Goal: Task Accomplishment & Management: Manage account settings

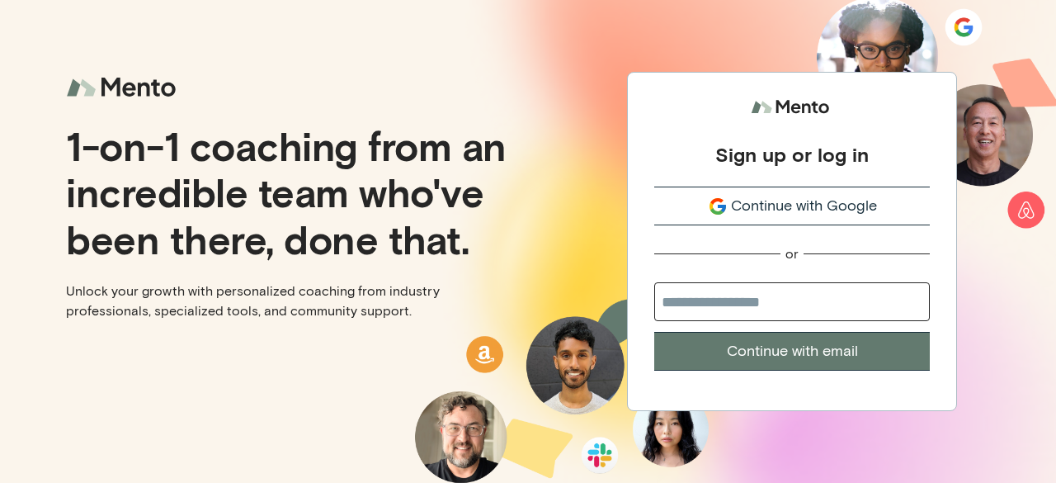
click at [745, 312] on input "email" at bounding box center [792, 301] width 276 height 39
type input "**********"
click at [807, 343] on button "Continue with email" at bounding box center [792, 351] width 276 height 39
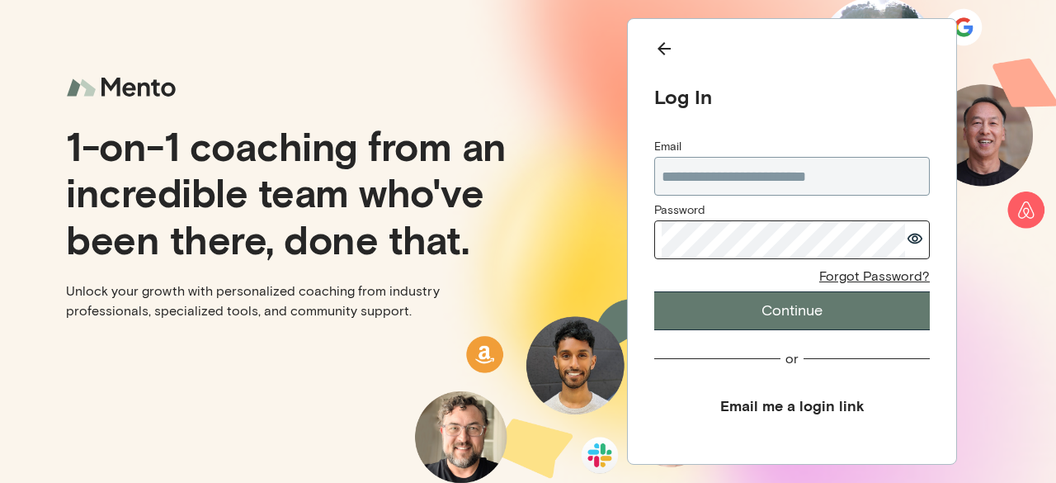
click at [764, 295] on button "Continue" at bounding box center [792, 310] width 276 height 39
